Goal: Find specific page/section: Find specific page/section

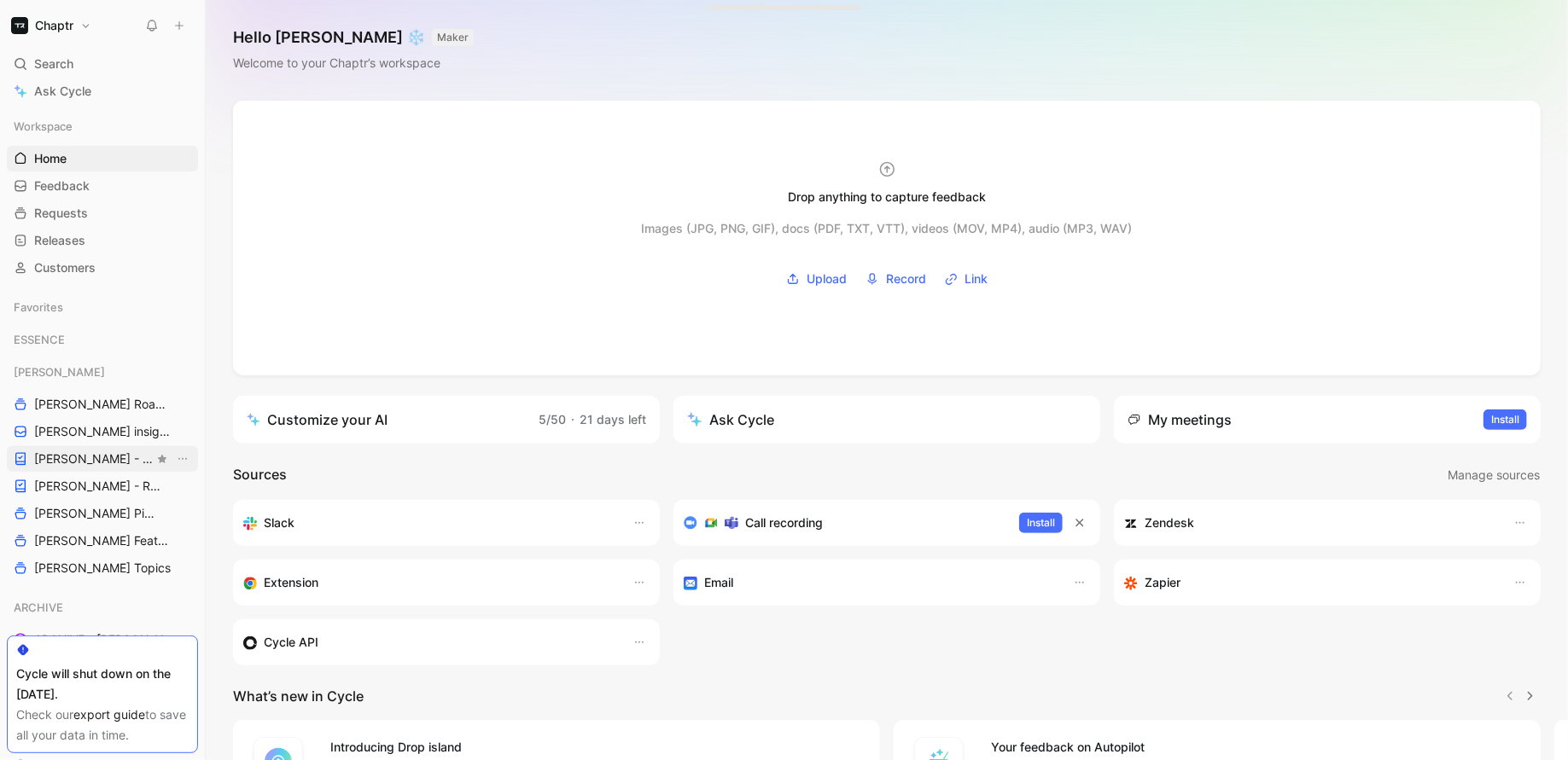
click at [60, 467] on link "[PERSON_NAME] - PLANNINGS" at bounding box center [102, 459] width 191 height 26
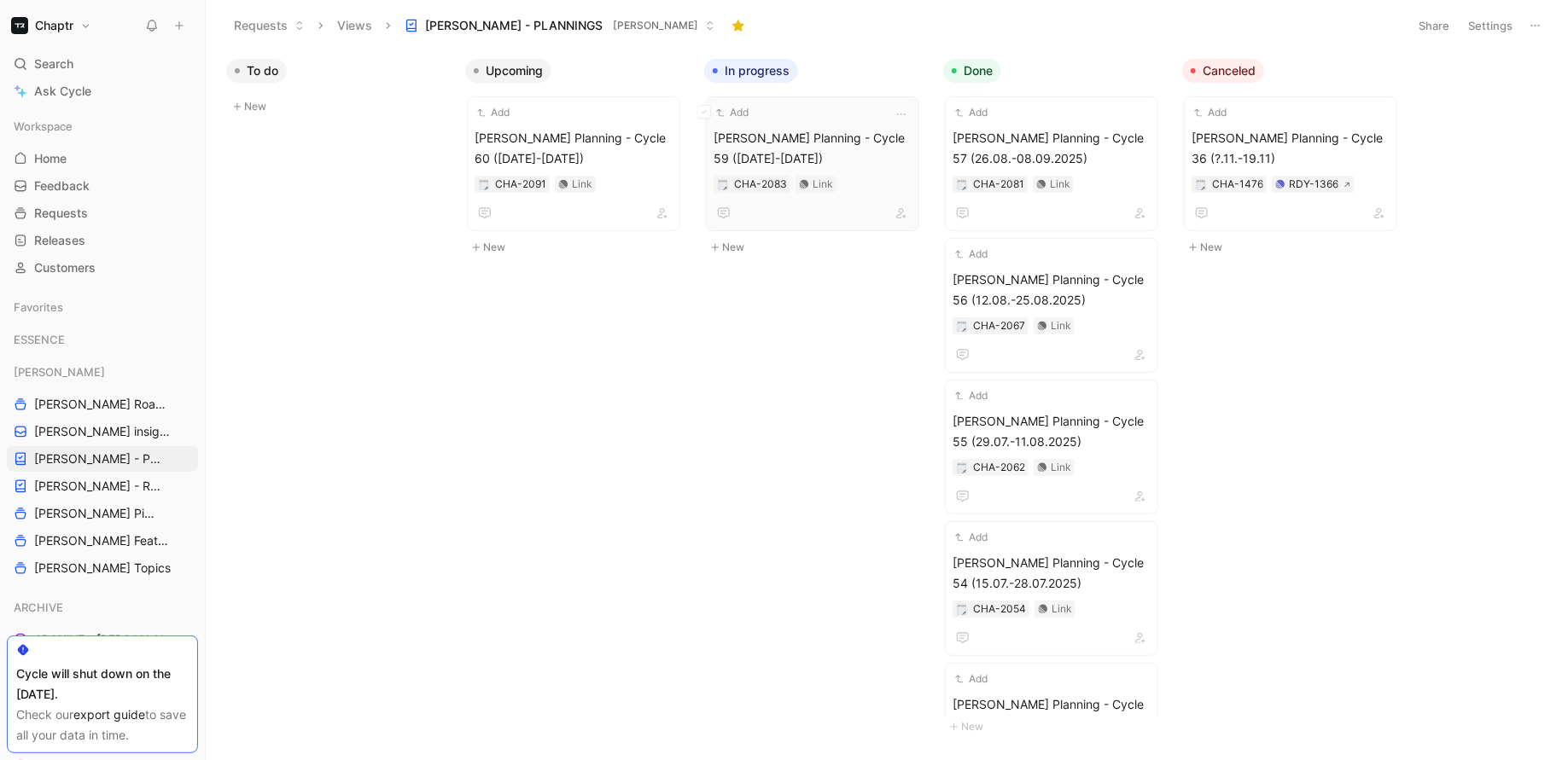
click at [794, 141] on span "[PERSON_NAME] Planning - Cycle 59 ([DATE]-[DATE])" at bounding box center [812, 148] width 198 height 41
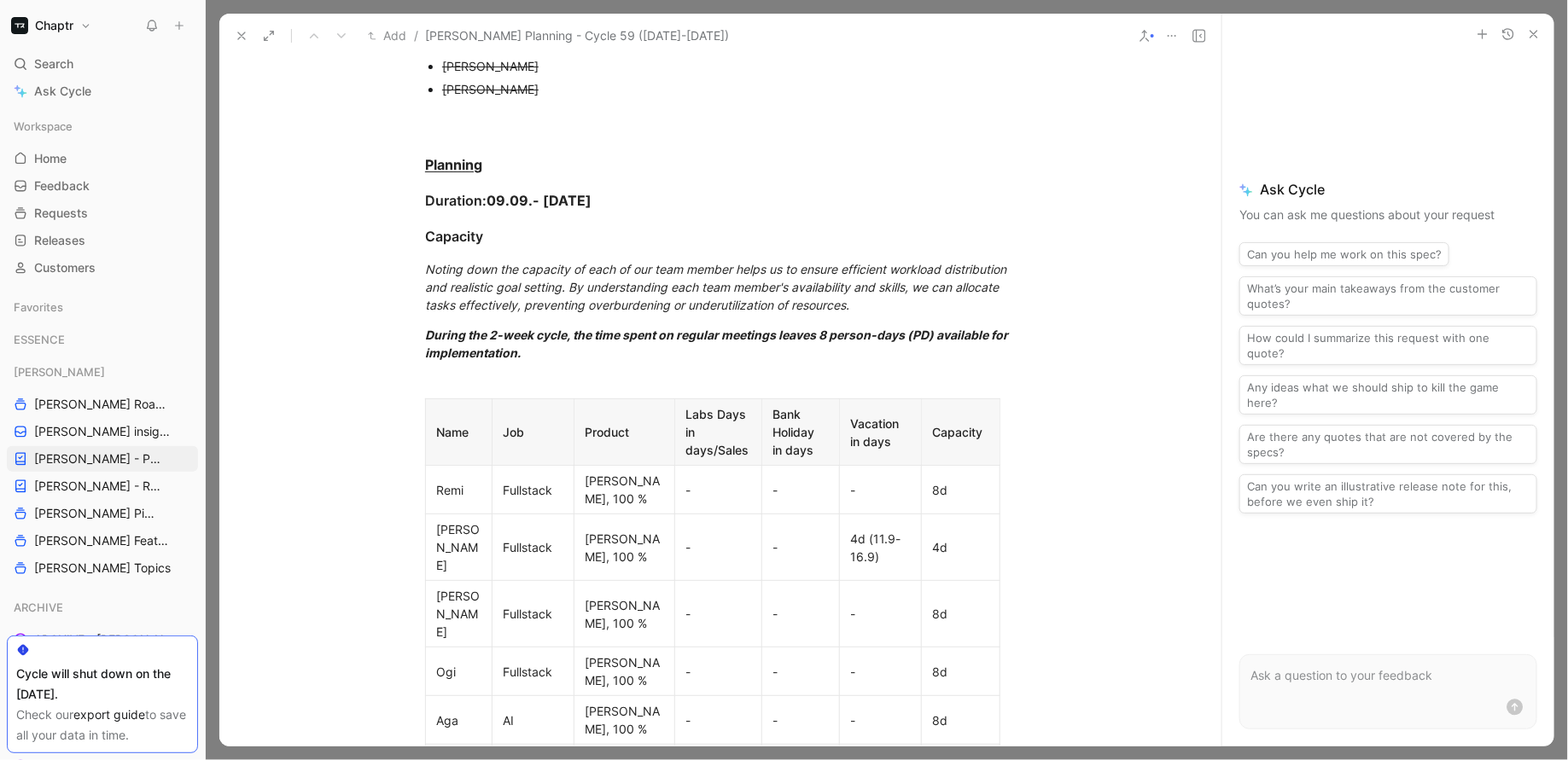
scroll to position [901, 0]
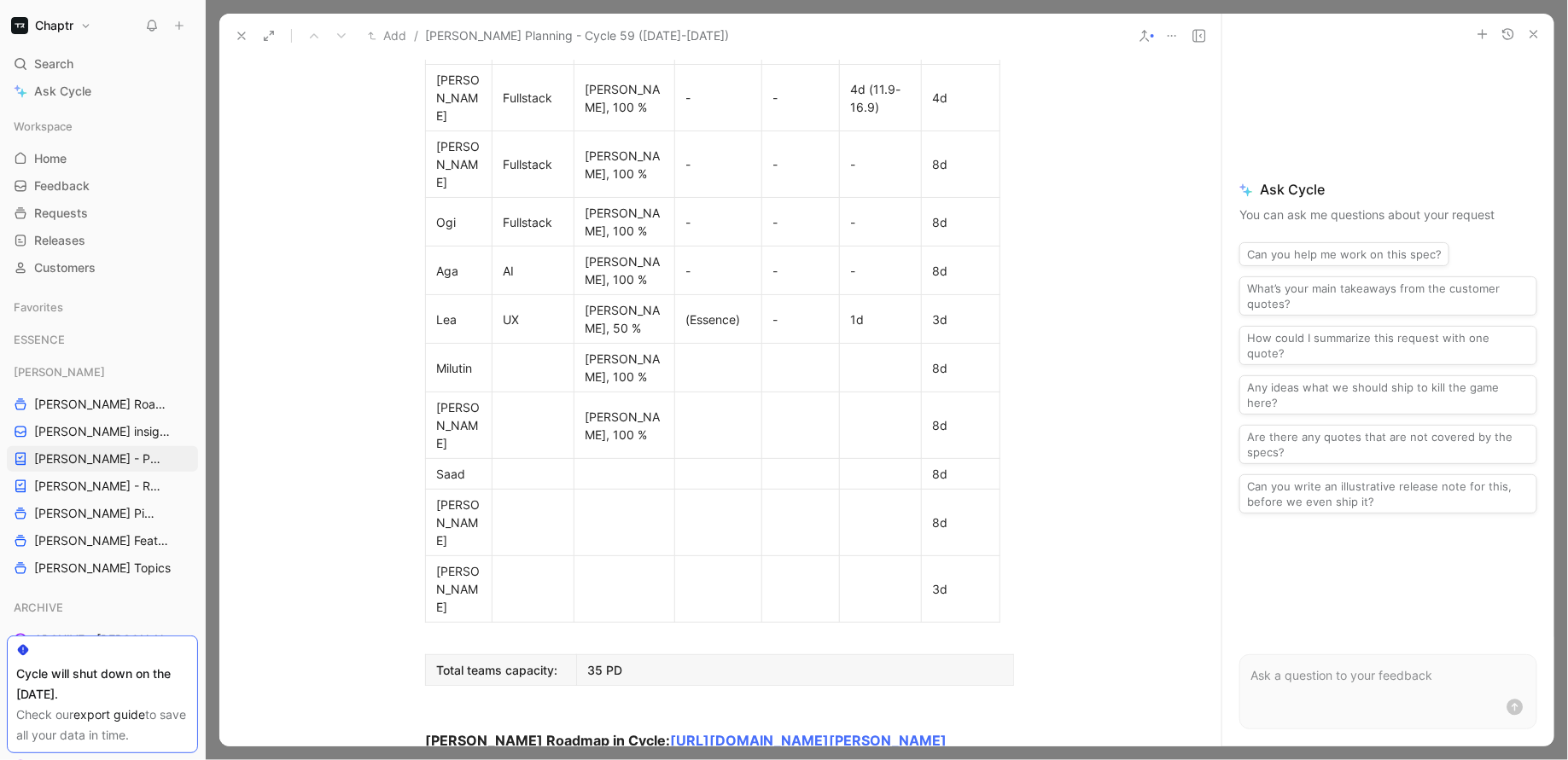
click at [1530, 42] on button "button" at bounding box center [1533, 33] width 20 height 20
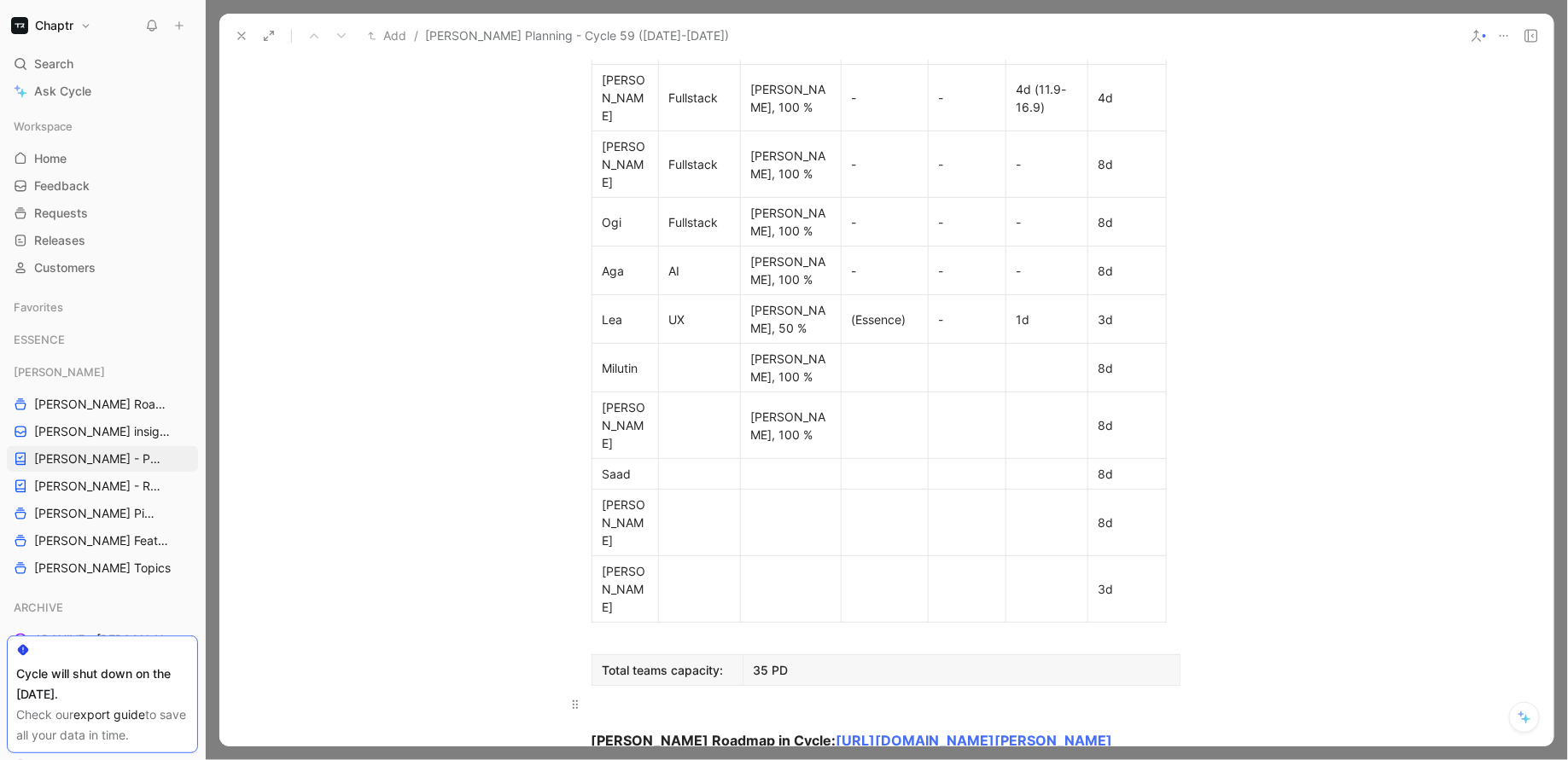
scroll to position [1314, 0]
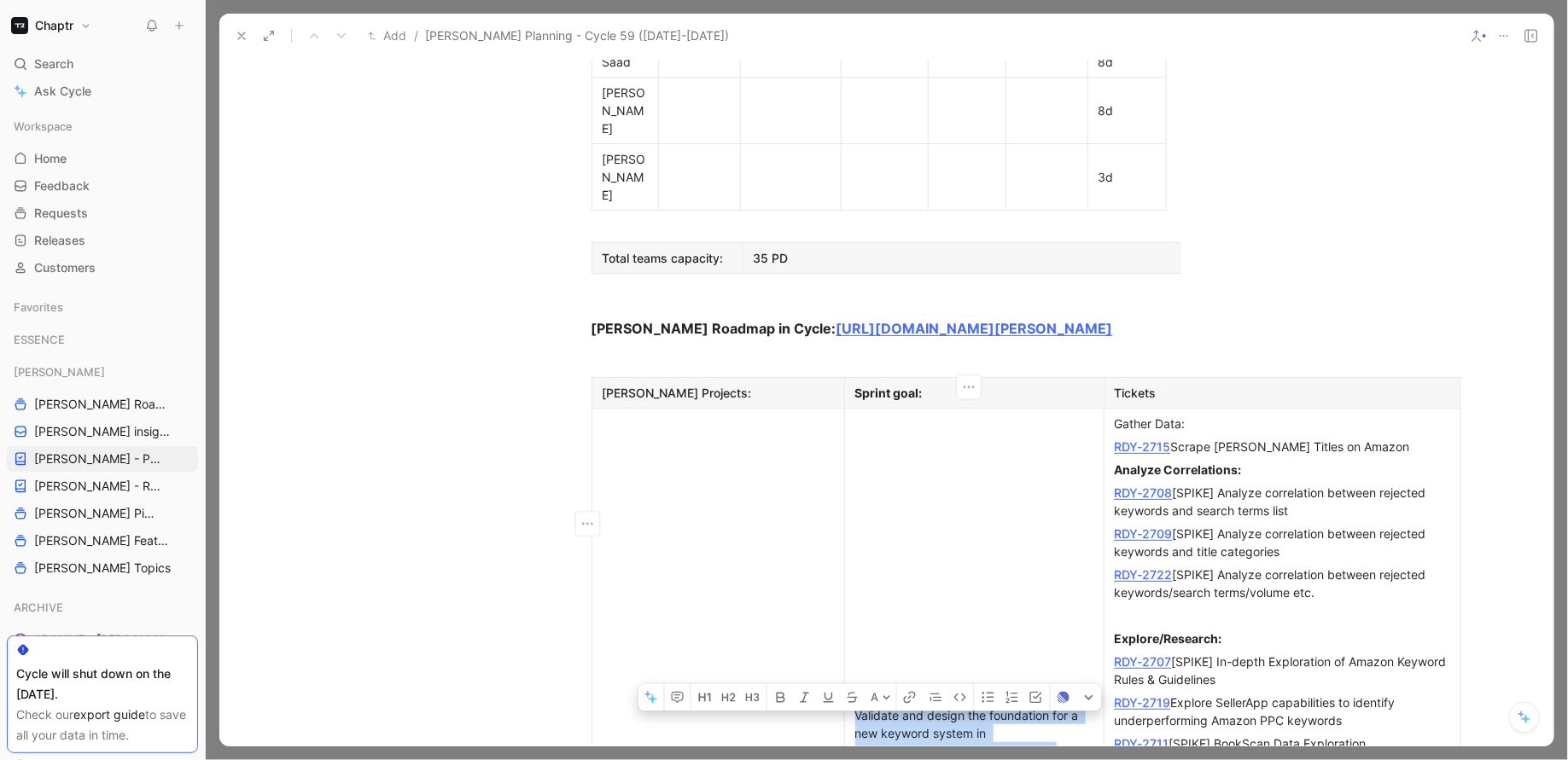
drag, startPoint x: 849, startPoint y: 464, endPoint x: 907, endPoint y: 571, distance: 121.7
click at [907, 706] on div "Validate and design the foundation for a new keyword system in [GEOGRAPHIC_DATA…" at bounding box center [973, 769] width 238 height 125
copy div "Validate and design the foundation for a new keyword system in [GEOGRAPHIC_DATA…"
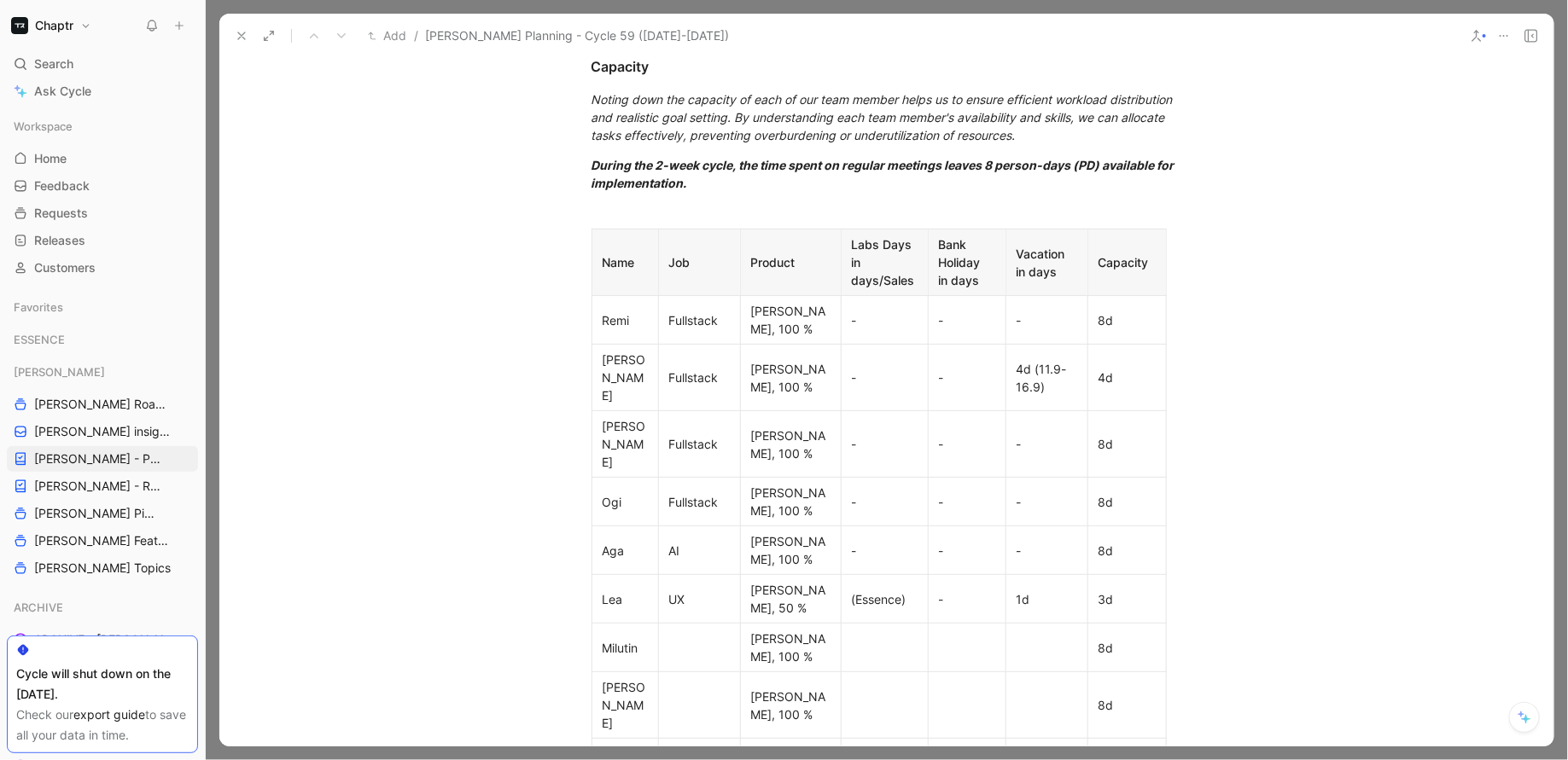
scroll to position [0, 0]
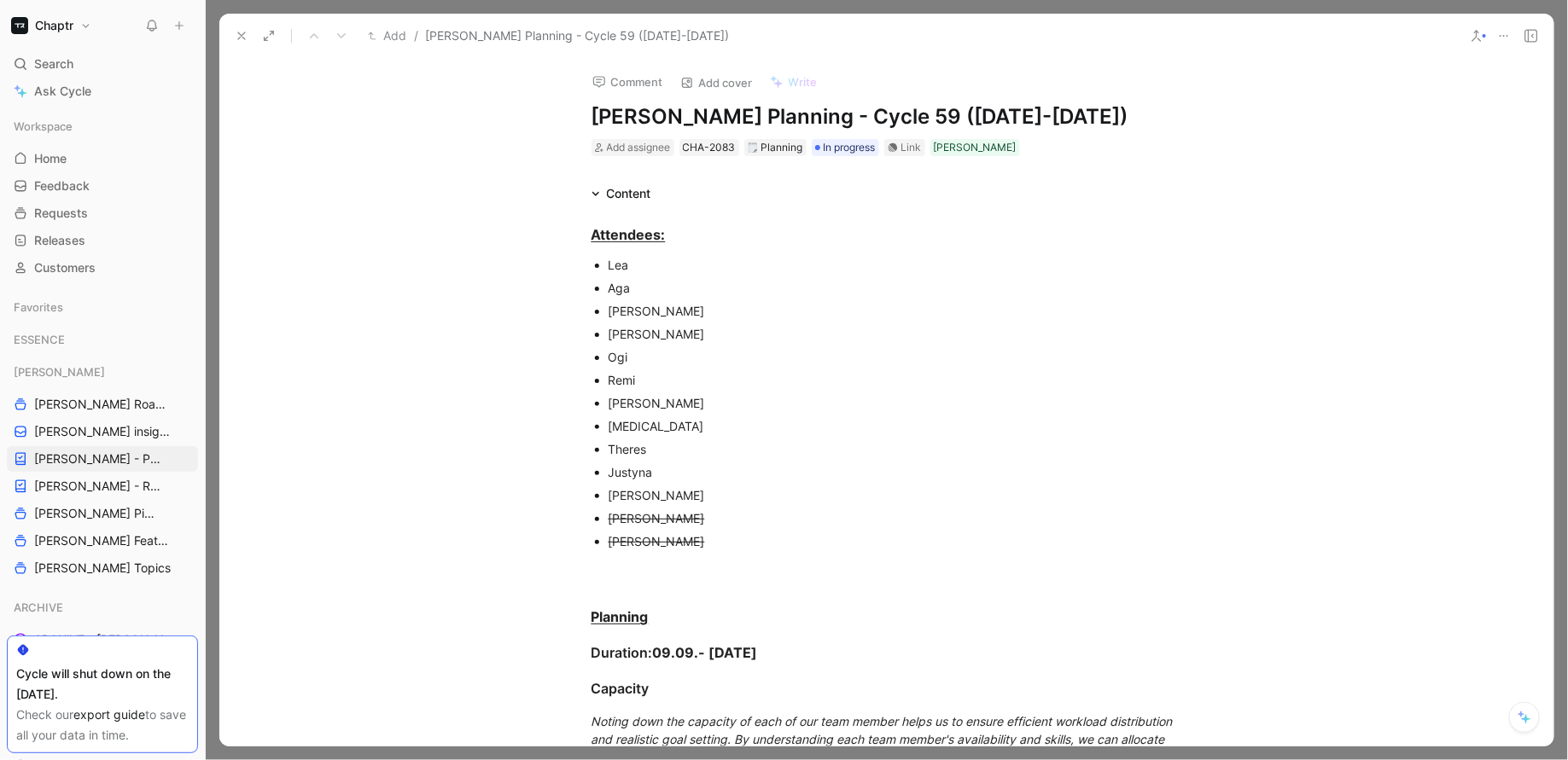
click at [246, 39] on icon at bounding box center [241, 35] width 13 height 13
